Goal: Check status: Check status

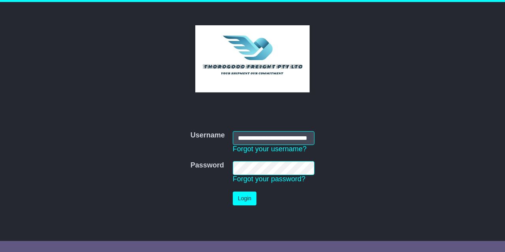
click at [240, 201] on button "Login" at bounding box center [245, 198] width 24 height 14
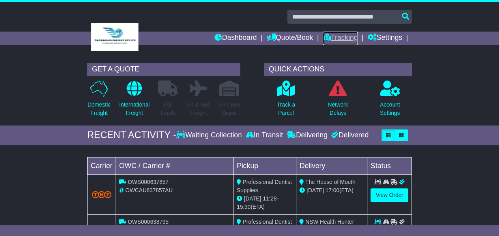
click at [332, 38] on link "Tracking" at bounding box center [340, 38] width 35 height 13
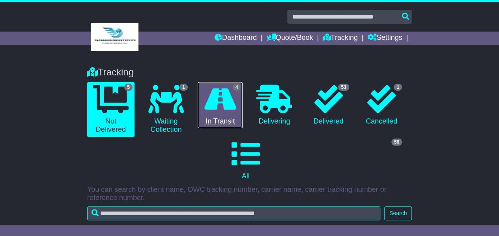
click at [229, 114] on link "4 In Transit" at bounding box center [220, 105] width 45 height 47
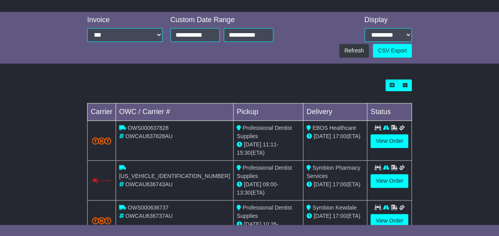
scroll to position [237, 0]
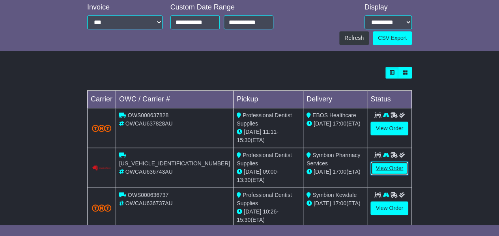
click at [394, 161] on link "View Order" at bounding box center [390, 168] width 38 height 14
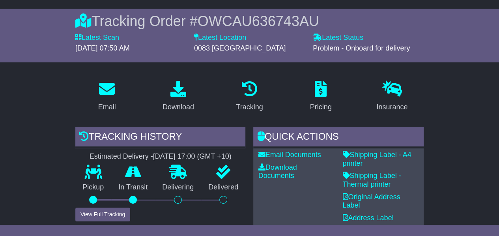
scroll to position [118, 0]
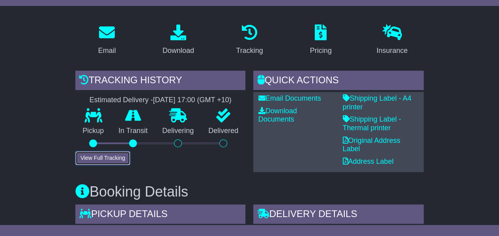
click at [109, 161] on button "View Full Tracking" at bounding box center [102, 158] width 55 height 14
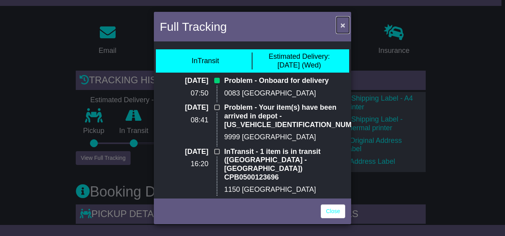
click at [340, 28] on button "×" at bounding box center [343, 25] width 13 height 16
